Goal: Task Accomplishment & Management: Manage account settings

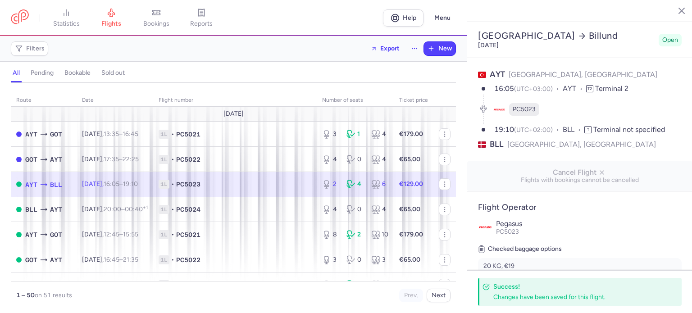
select select "hours"
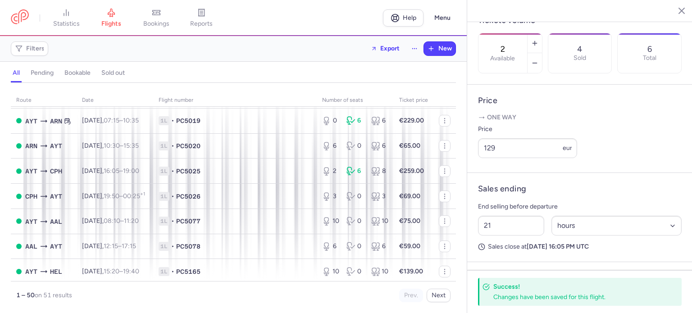
scroll to position [329, 0]
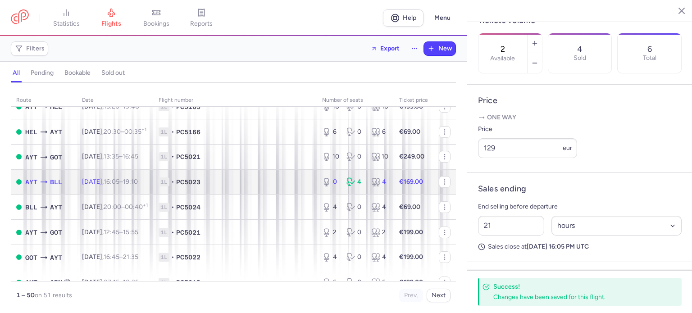
click at [402, 194] on td "€169.00" at bounding box center [414, 181] width 40 height 25
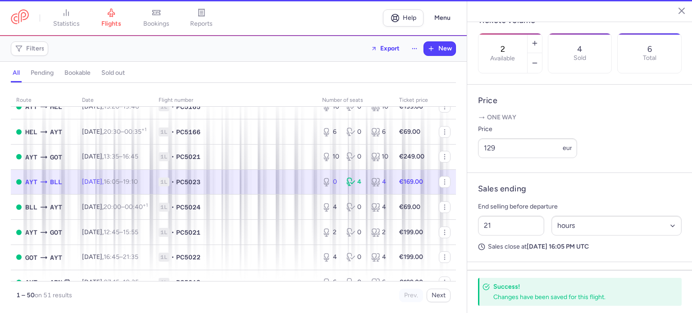
type input "0"
type input "1"
select select "days"
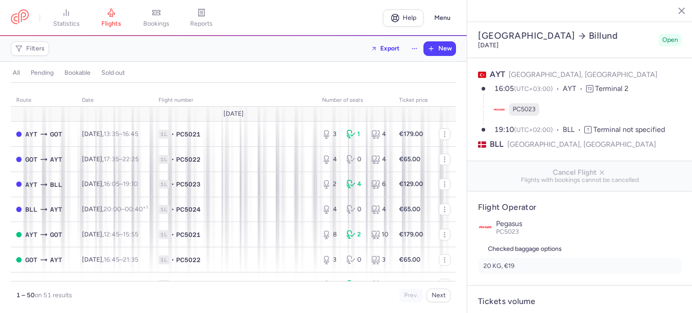
select select "days"
type input "0"
type input "169"
type input "1"
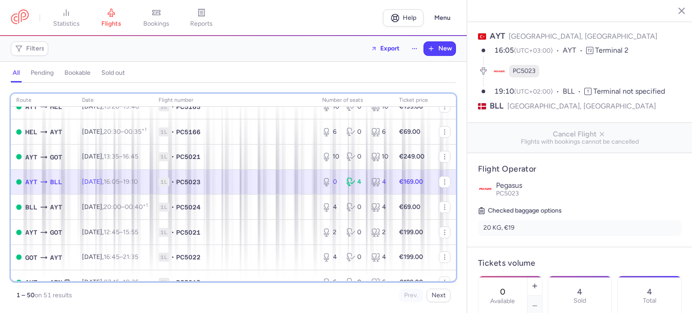
scroll to position [54, 0]
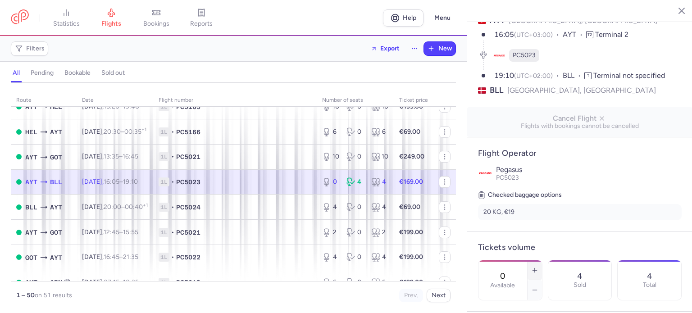
click at [542, 261] on button "button" at bounding box center [535, 271] width 14 height 20
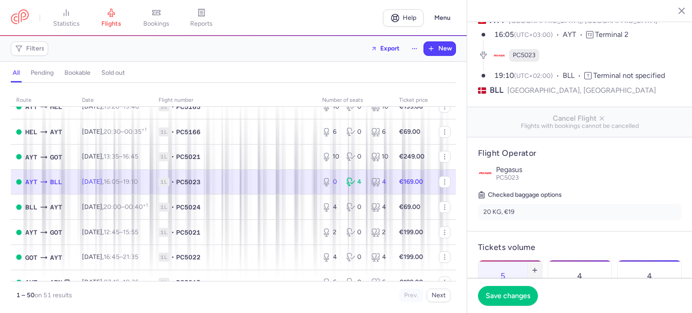
click at [539, 267] on icon "button" at bounding box center [534, 270] width 7 height 7
type input "6"
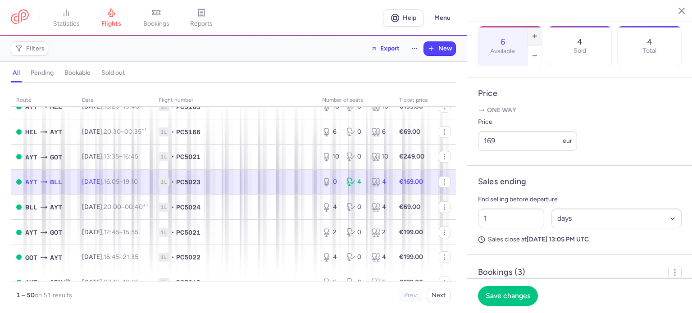
scroll to position [307, 0]
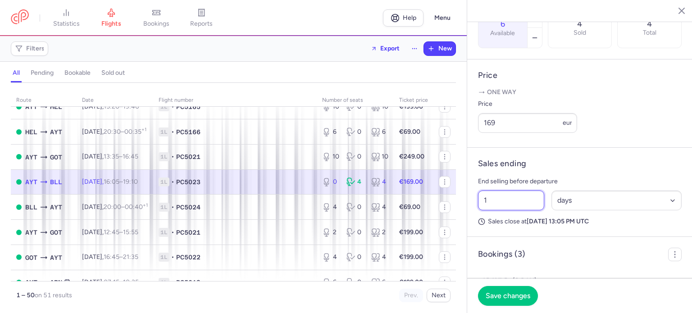
click at [533, 210] on input "1" at bounding box center [511, 201] width 66 height 20
type input "21"
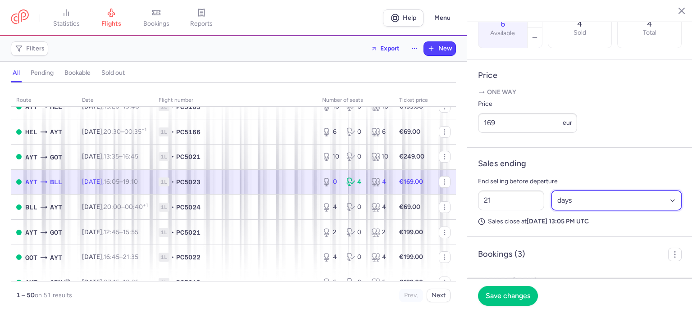
click at [608, 210] on select "Select an option hours days" at bounding box center [617, 201] width 131 height 20
select select "hours"
click at [552, 210] on select "Select an option hours days" at bounding box center [617, 201] width 131 height 20
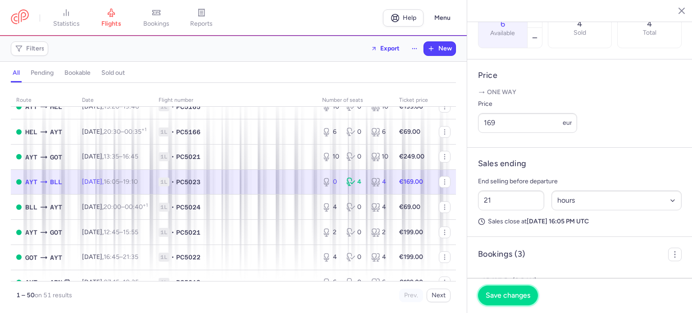
click at [506, 294] on span "Save changes" at bounding box center [508, 296] width 45 height 8
